Goal: Task Accomplishment & Management: Manage account settings

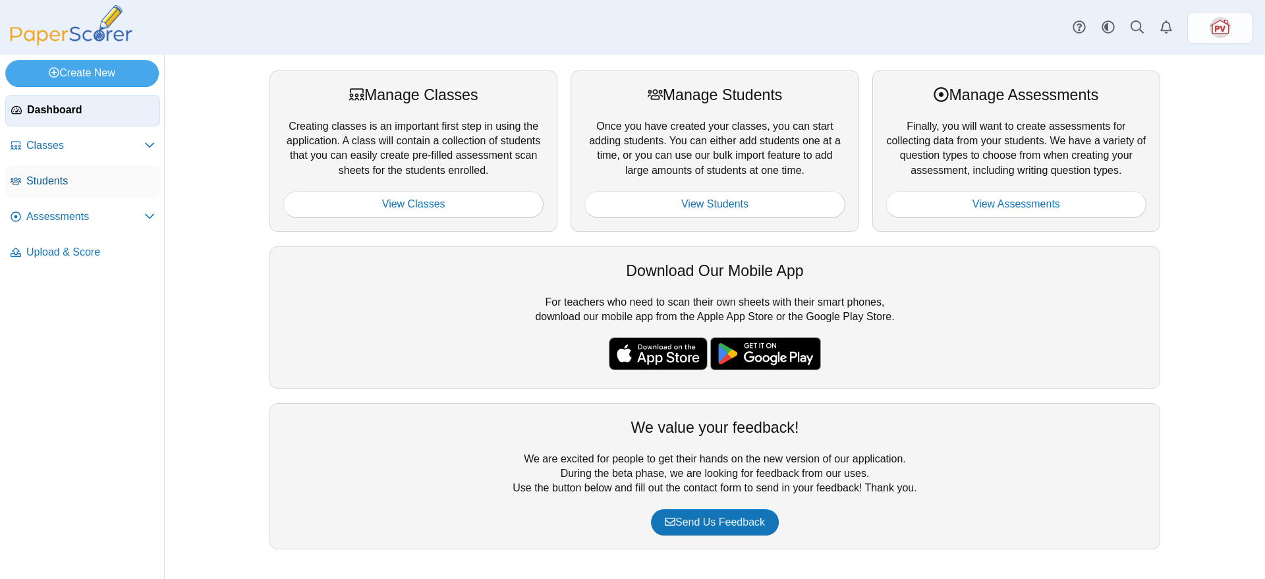
click at [60, 174] on span "Students" at bounding box center [90, 181] width 128 height 14
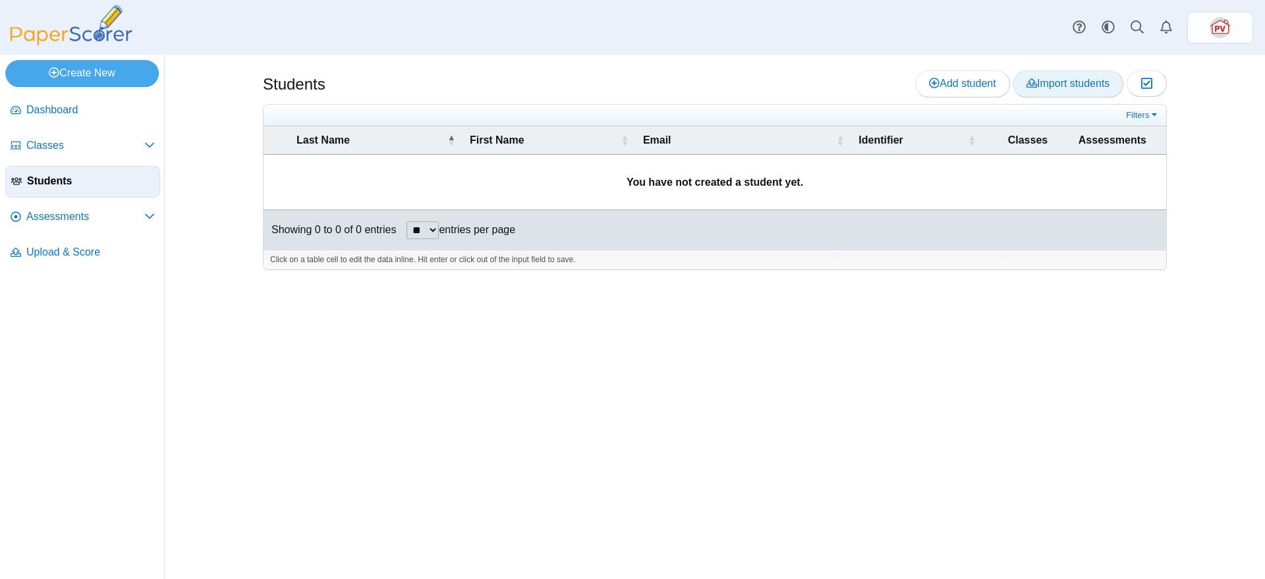
click at [1082, 80] on span "Import students" at bounding box center [1067, 83] width 83 height 11
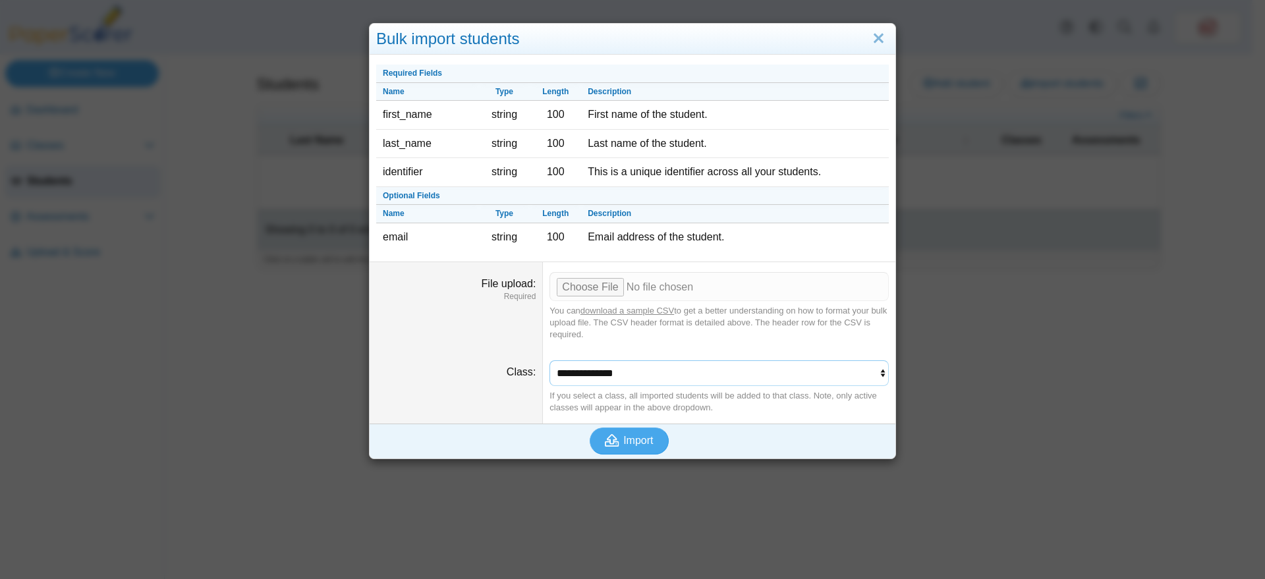
click at [770, 368] on select "**********" at bounding box center [718, 372] width 339 height 25
click at [870, 34] on link "Close" at bounding box center [878, 39] width 20 height 22
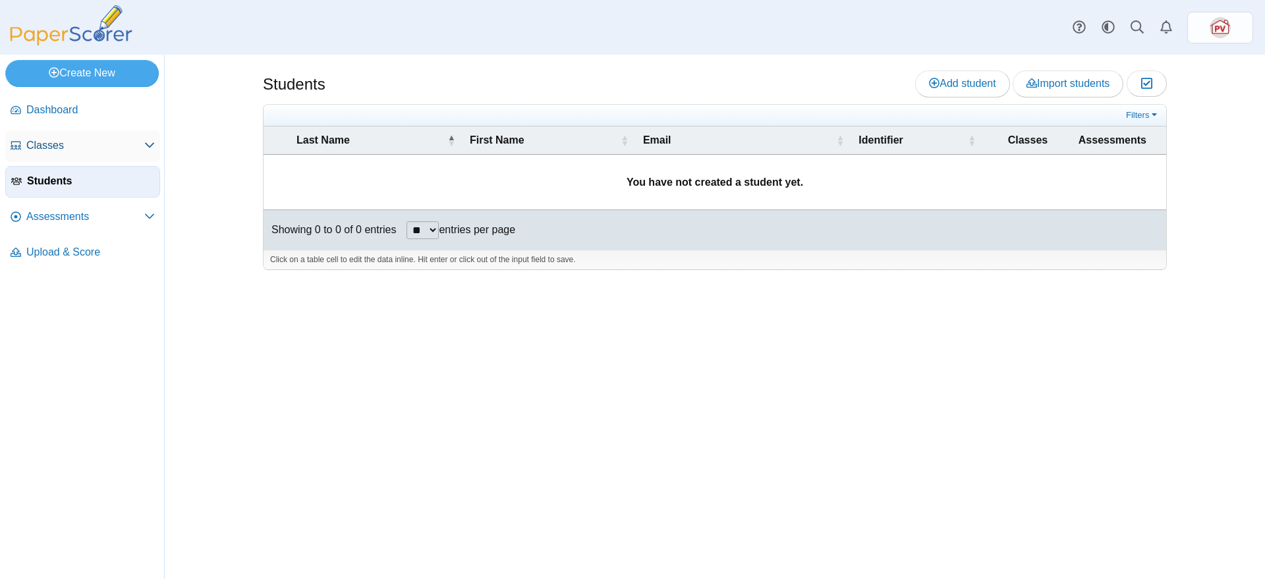
click at [60, 141] on span "Classes" at bounding box center [85, 145] width 118 height 14
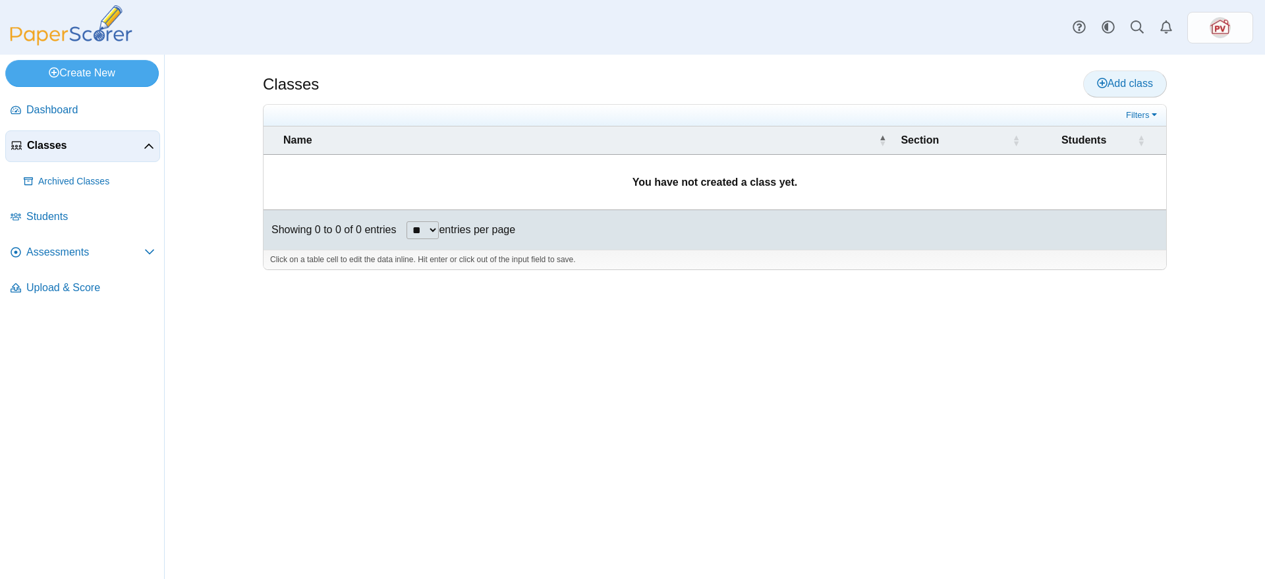
click at [1137, 79] on span "Add class" at bounding box center [1125, 83] width 56 height 11
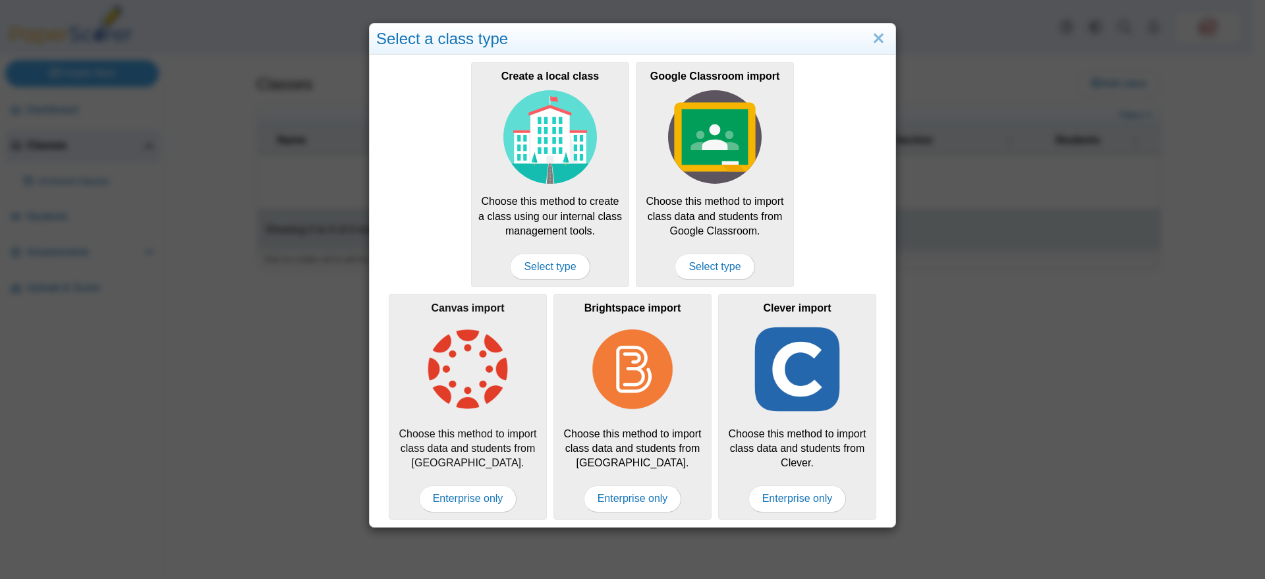
click at [478, 378] on img at bounding box center [468, 370] width 94 height 94
click at [473, 492] on span "Enterprise only" at bounding box center [468, 499] width 98 height 26
click at [876, 31] on link "Close" at bounding box center [878, 39] width 20 height 22
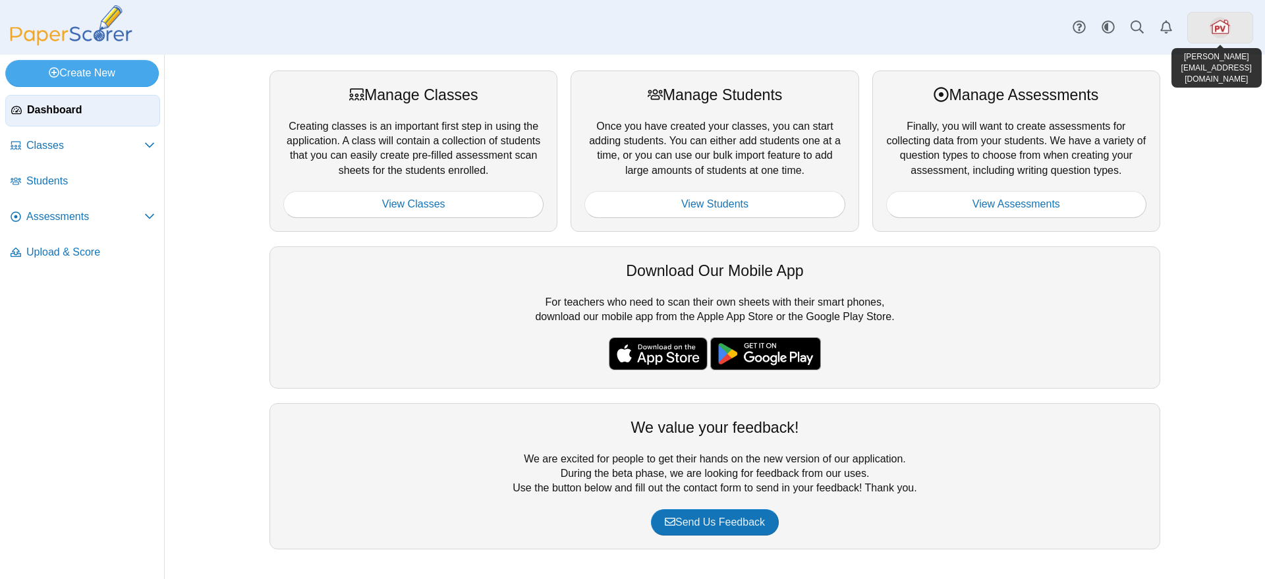
click at [1230, 30] on link at bounding box center [1220, 28] width 66 height 32
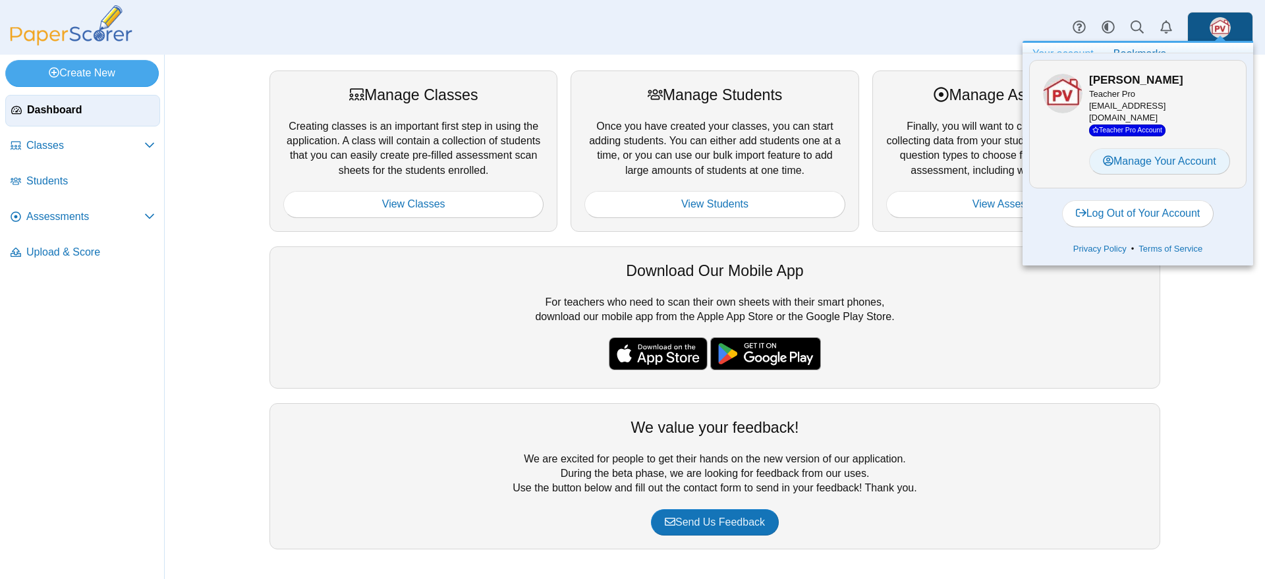
click at [1200, 165] on link "Manage Your Account" at bounding box center [1159, 161] width 141 height 26
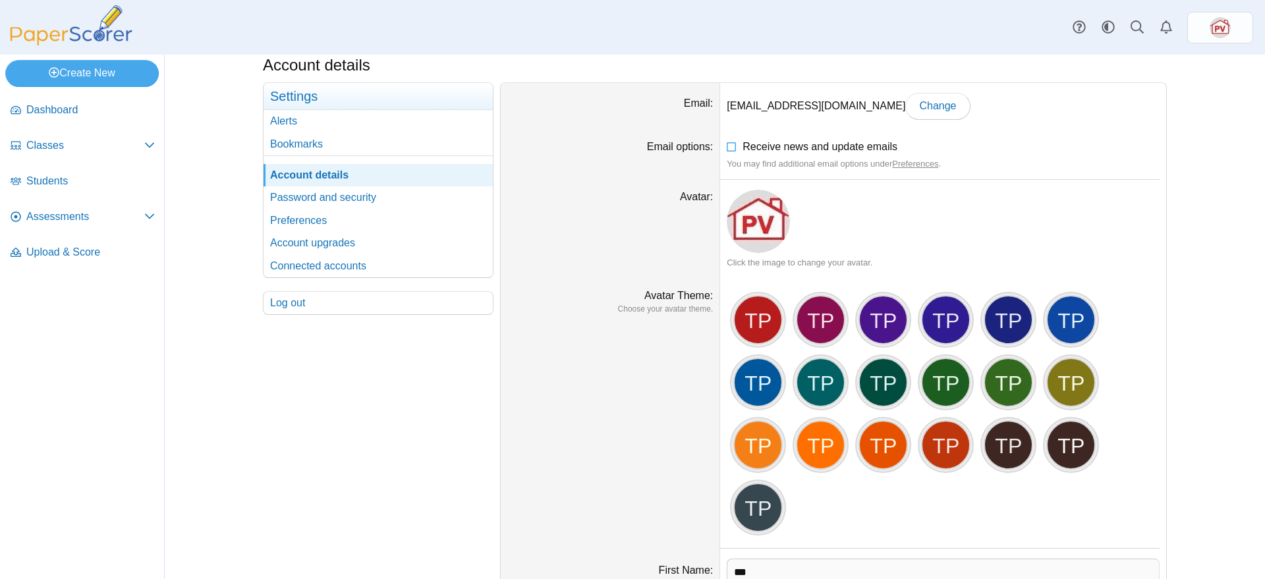
scroll to position [5, 0]
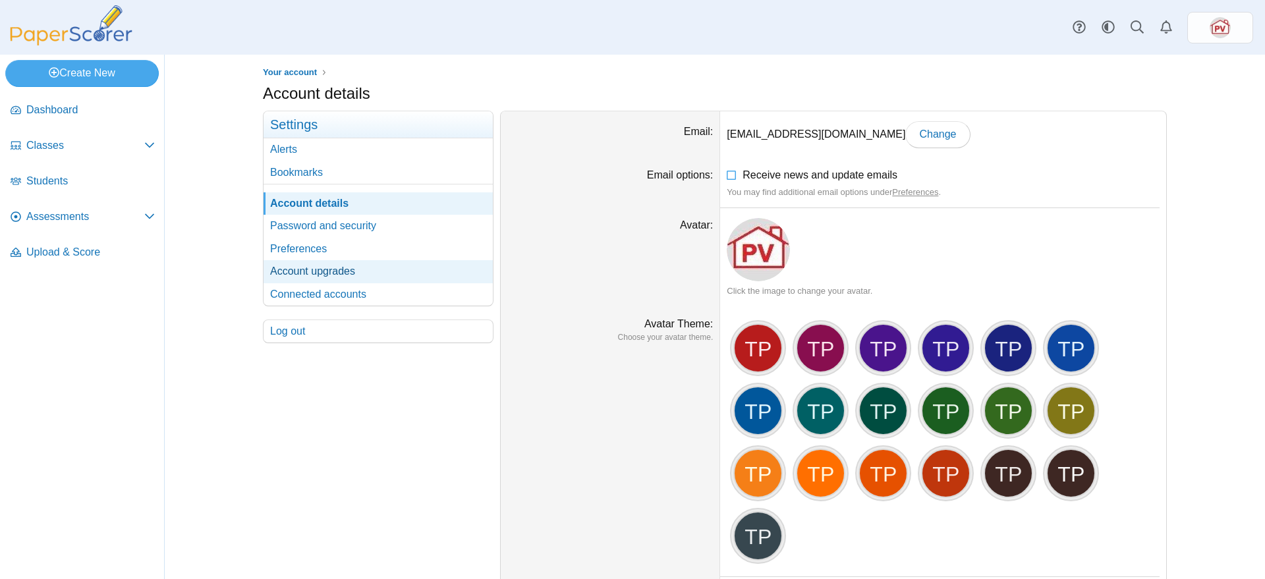
click at [354, 276] on link "Account upgrades" at bounding box center [378, 271] width 229 height 22
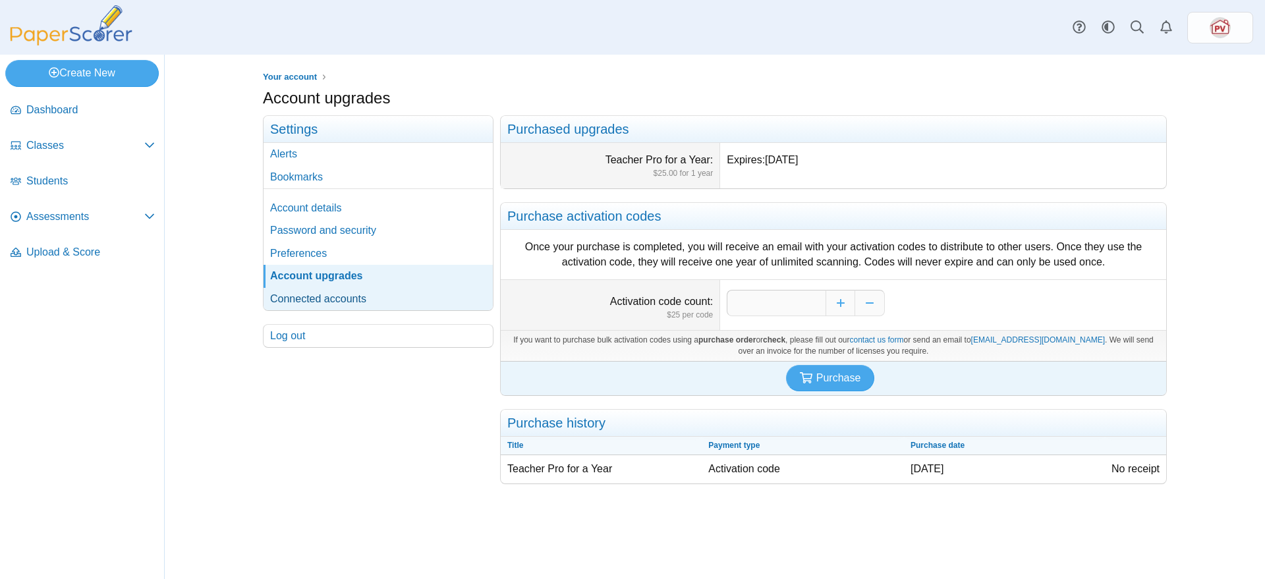
click at [341, 296] on link "Connected accounts" at bounding box center [378, 299] width 229 height 22
